Goal: Register for event/course

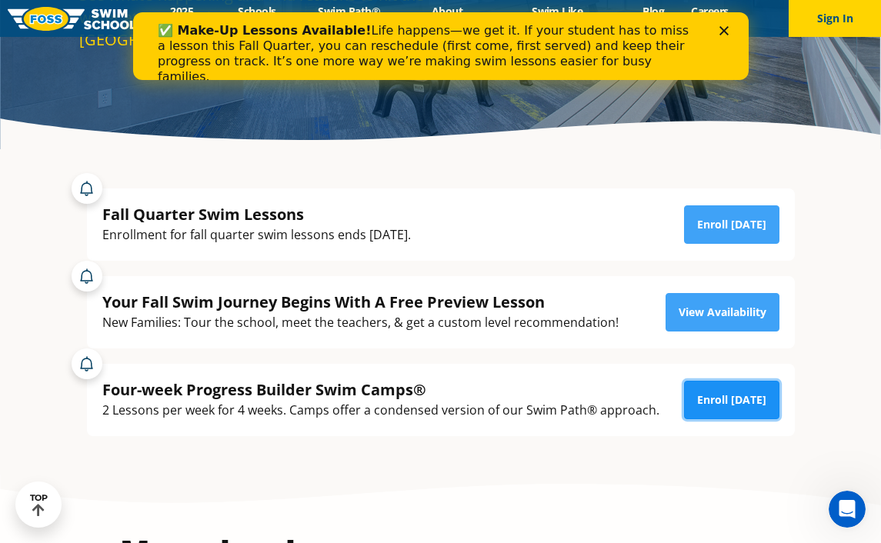
click at [749, 409] on link "Enroll [DATE]" at bounding box center [731, 400] width 95 height 38
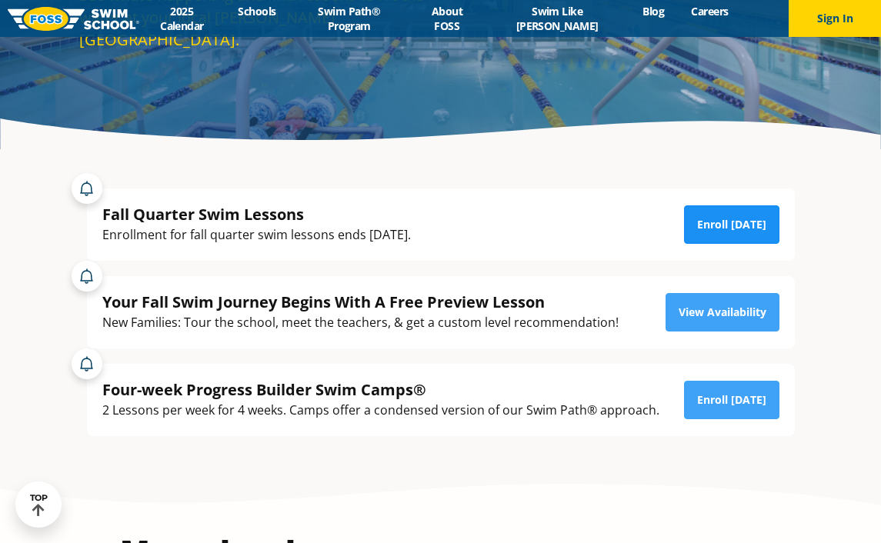
scroll to position [231, 0]
click at [739, 231] on link "Enroll [DATE]" at bounding box center [731, 224] width 95 height 38
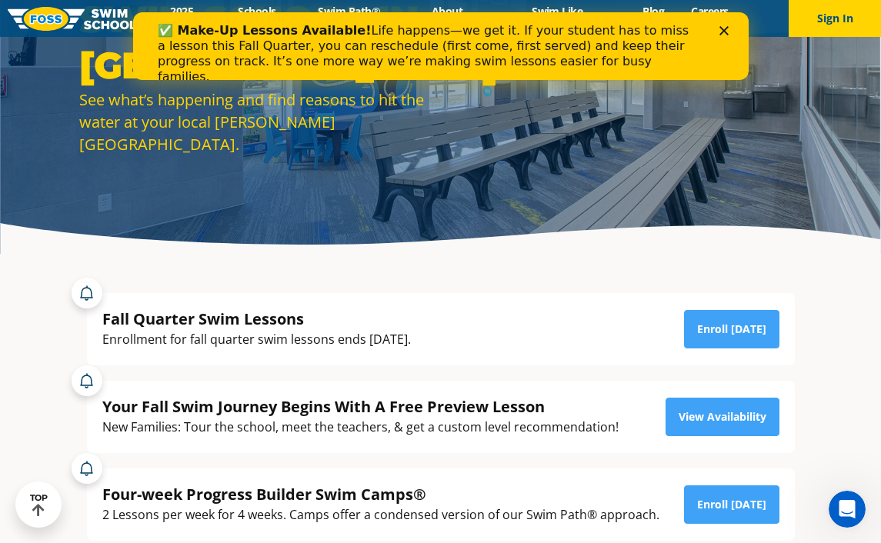
scroll to position [0, 0]
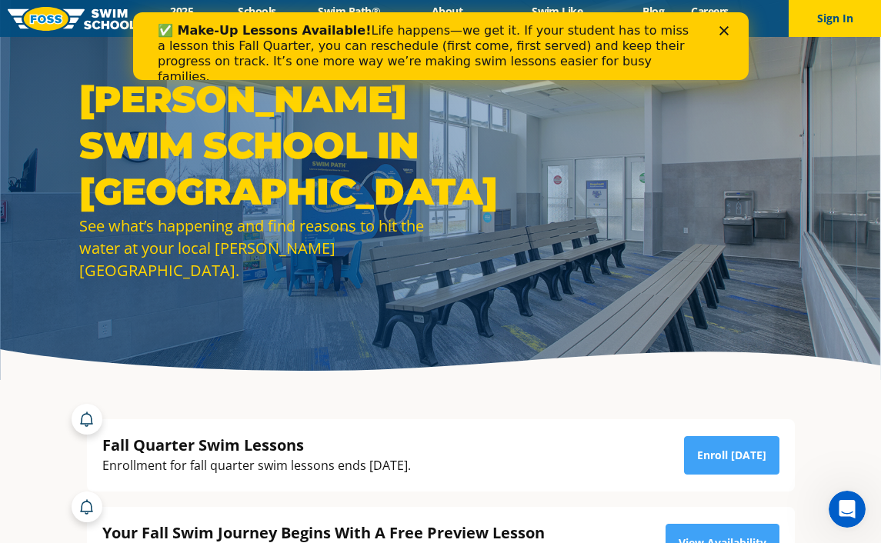
click at [724, 29] on polygon "Close" at bounding box center [723, 30] width 9 height 9
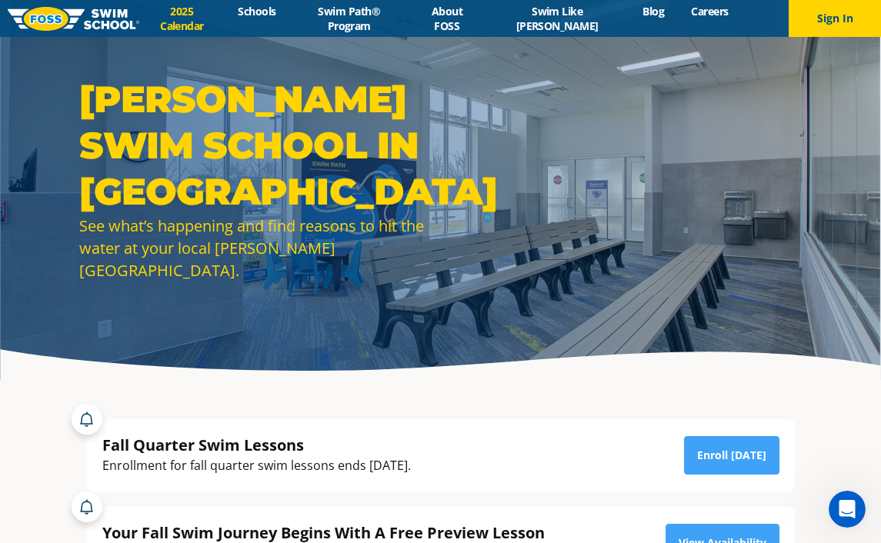
click at [174, 16] on link "2025 Calendar" at bounding box center [181, 18] width 85 height 29
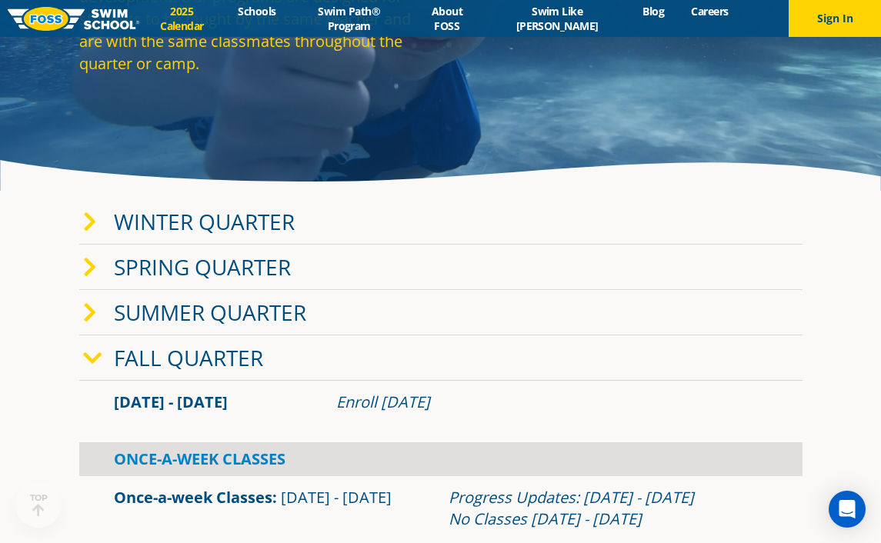
scroll to position [231, 0]
